Goal: Check status: Check status

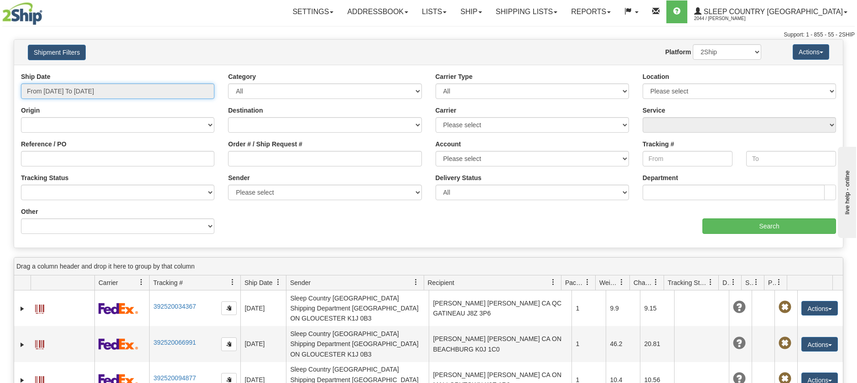
click at [104, 92] on input "From [DATE] To [DATE]" at bounding box center [117, 91] width 193 height 16
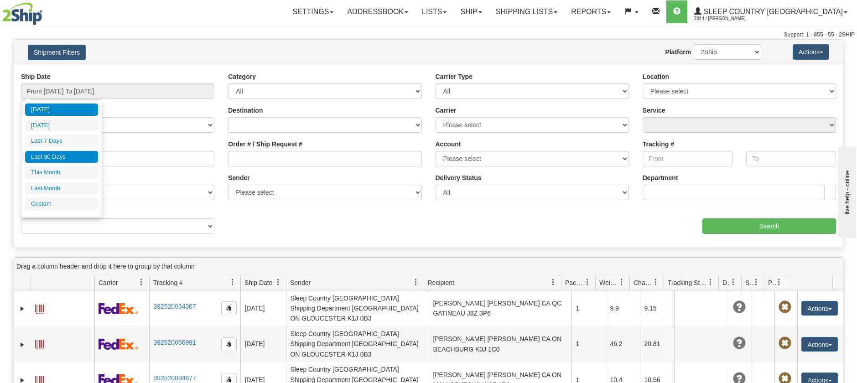
click at [77, 156] on li "Last 30 Days" at bounding box center [61, 157] width 73 height 12
type input "From [DATE] To [DATE]"
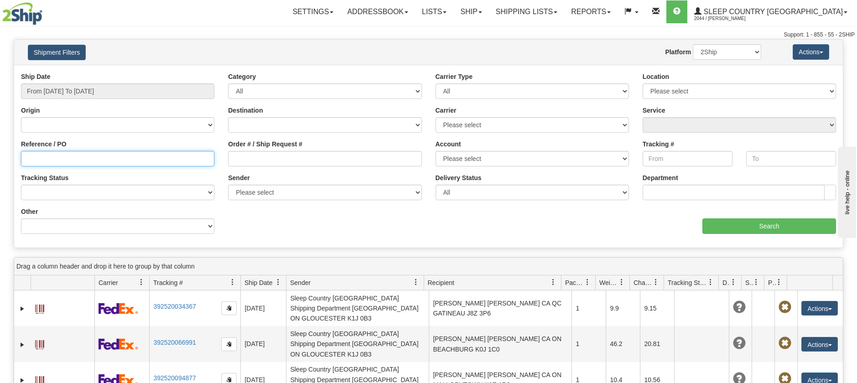
click at [104, 156] on input "Reference / PO" at bounding box center [117, 159] width 193 height 16
paste input "1053583"
type input "1053583"
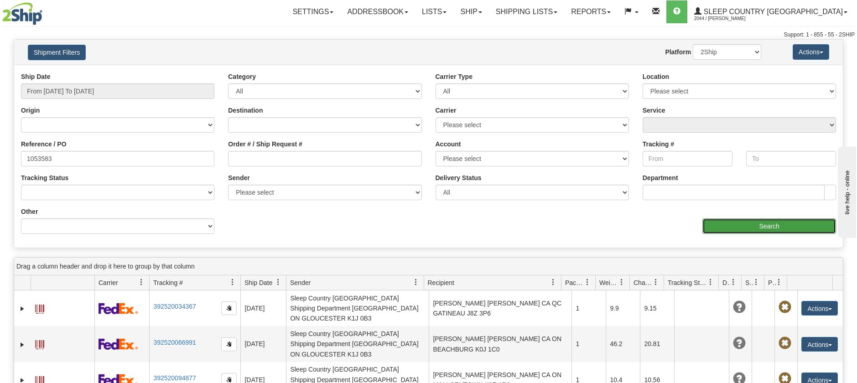
click at [743, 231] on input "Search" at bounding box center [769, 226] width 134 height 16
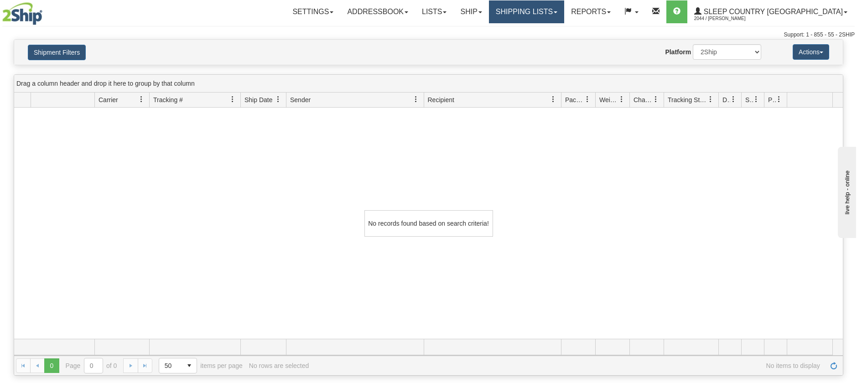
click at [548, 18] on link "Shipping lists" at bounding box center [526, 11] width 75 height 23
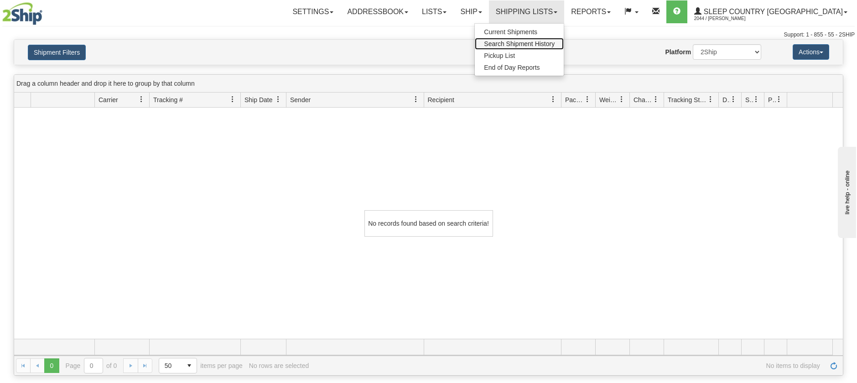
click at [553, 44] on span "Search Shipment History" at bounding box center [519, 43] width 71 height 7
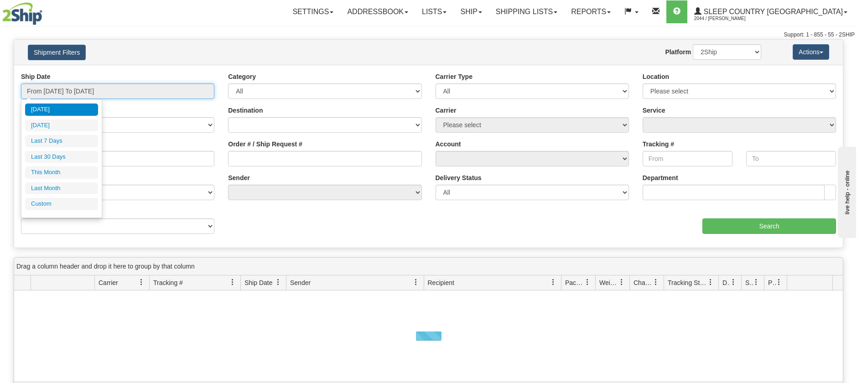
click at [101, 88] on input "From [DATE] To [DATE]" at bounding box center [117, 91] width 193 height 16
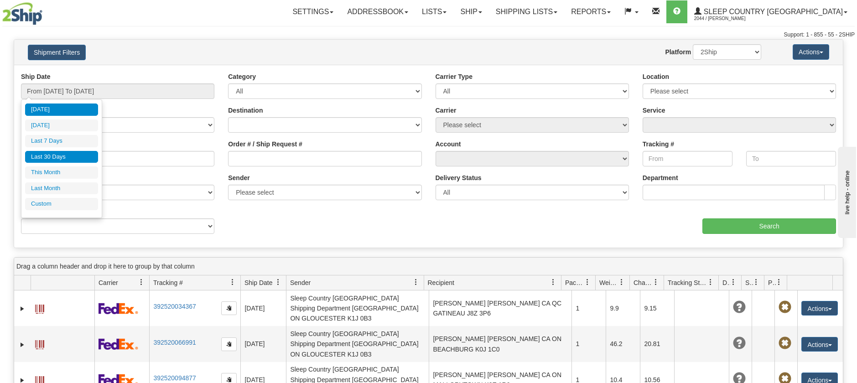
click at [67, 156] on li "Last 30 Days" at bounding box center [61, 157] width 73 height 12
type input "From [DATE] To [DATE]"
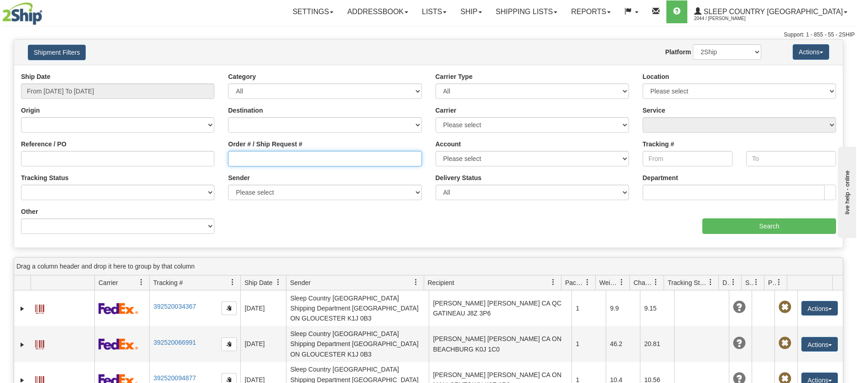
click at [290, 162] on input "Order # / Ship Request #" at bounding box center [324, 159] width 193 height 16
paste input "1053583"
type input "1053583"
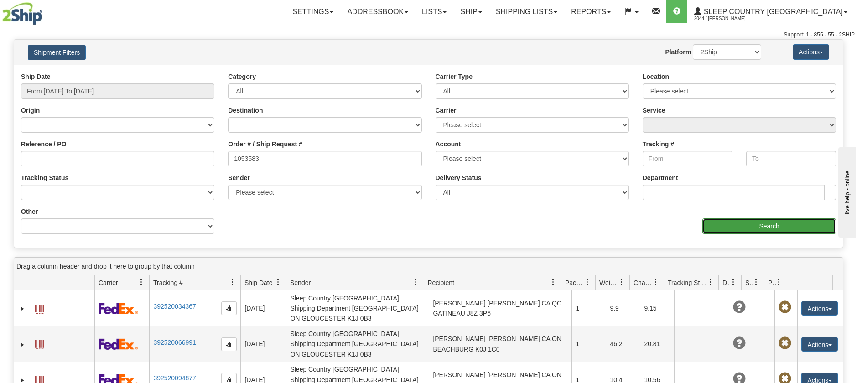
click at [745, 226] on input "Search" at bounding box center [769, 226] width 134 height 16
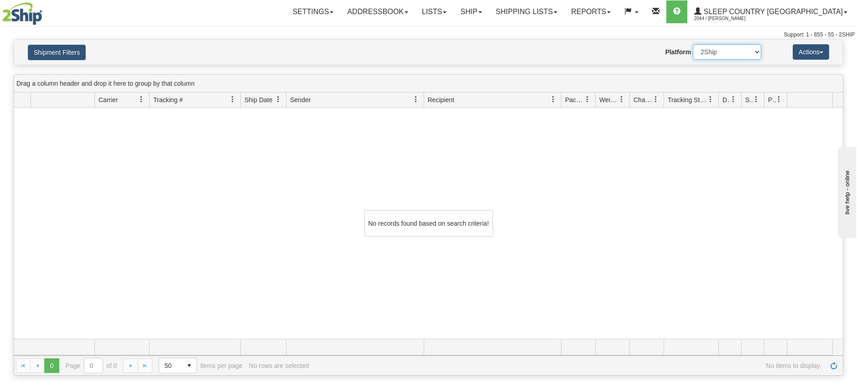
click at [755, 52] on select "2Ship Imported" at bounding box center [727, 52] width 68 height 16
select select "1"
click at [693, 44] on select "2Ship Imported" at bounding box center [727, 52] width 68 height 16
click at [564, 10] on link "Shipping lists" at bounding box center [526, 11] width 75 height 23
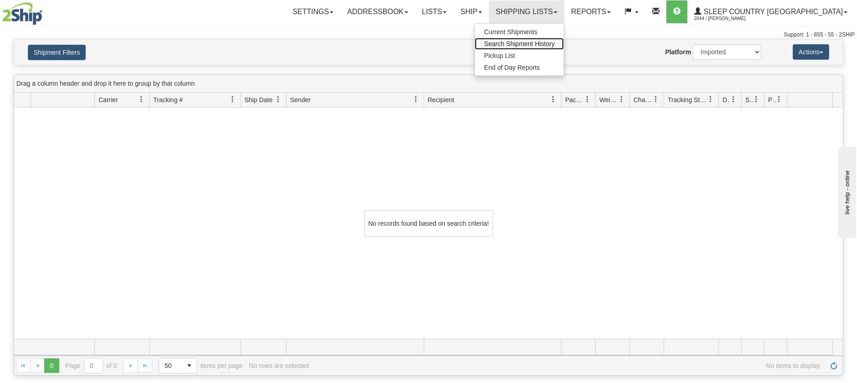
click at [549, 47] on span "Search Shipment History" at bounding box center [519, 43] width 71 height 7
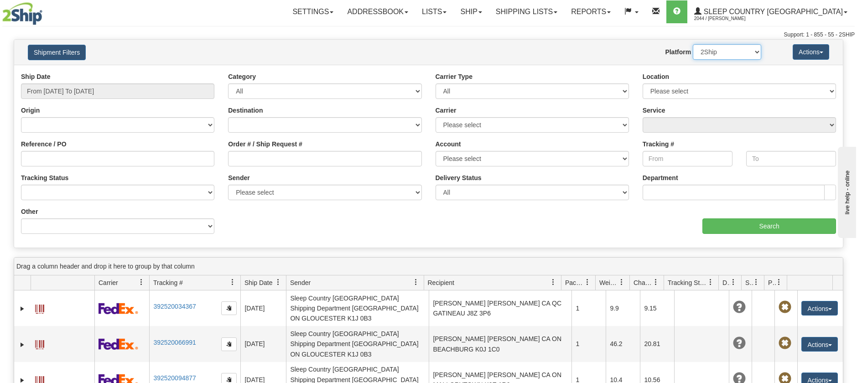
click at [750, 54] on select "2Ship Imported" at bounding box center [727, 52] width 68 height 16
select select "1"
click at [693, 44] on select "2Ship Imported" at bounding box center [727, 52] width 68 height 16
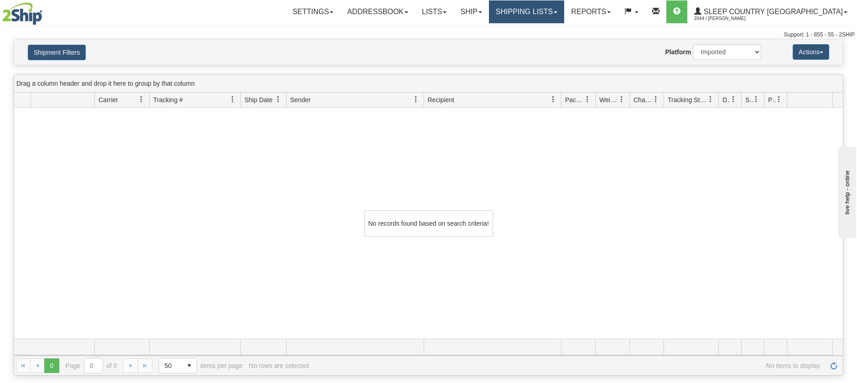
click at [564, 18] on link "Shipping lists" at bounding box center [526, 11] width 75 height 23
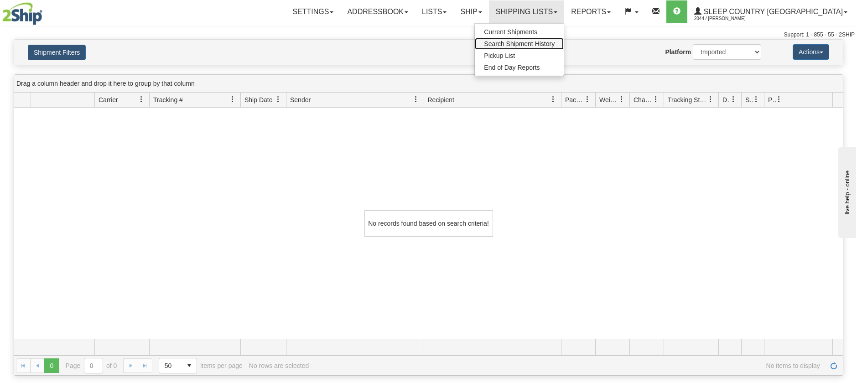
click at [564, 49] on link "Search Shipment History" at bounding box center [519, 44] width 89 height 12
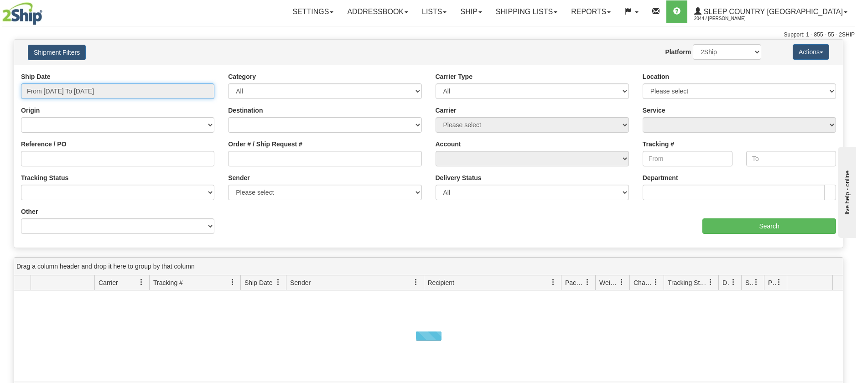
drag, startPoint x: 72, startPoint y: 90, endPoint x: 57, endPoint y: 107, distance: 22.9
click at [73, 90] on input "From [DATE] To [DATE]" at bounding box center [117, 91] width 193 height 16
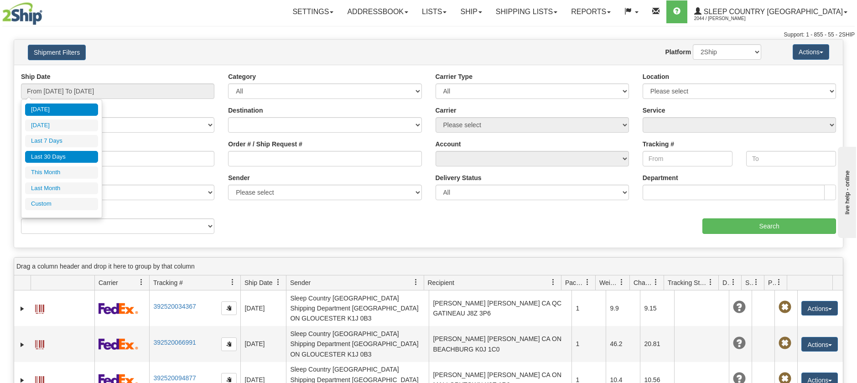
click at [47, 153] on li "Last 30 Days" at bounding box center [61, 157] width 73 height 12
type input "From [DATE] To [DATE]"
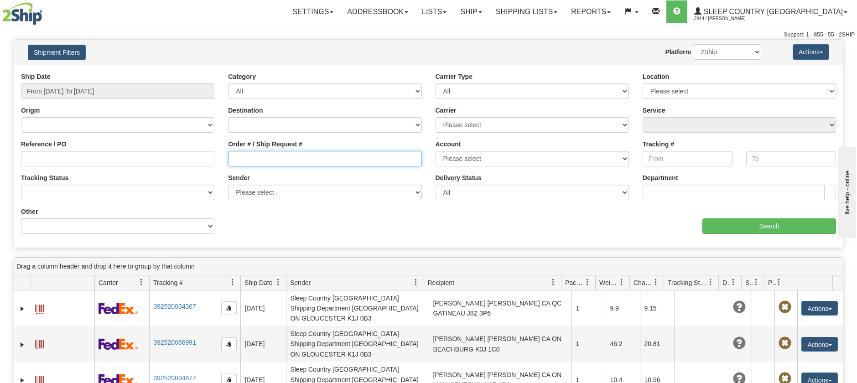
click at [263, 158] on input "Order # / Ship Request #" at bounding box center [324, 159] width 193 height 16
paste input "1053583"
type input "1053583"
